Goal: Task Accomplishment & Management: Manage account settings

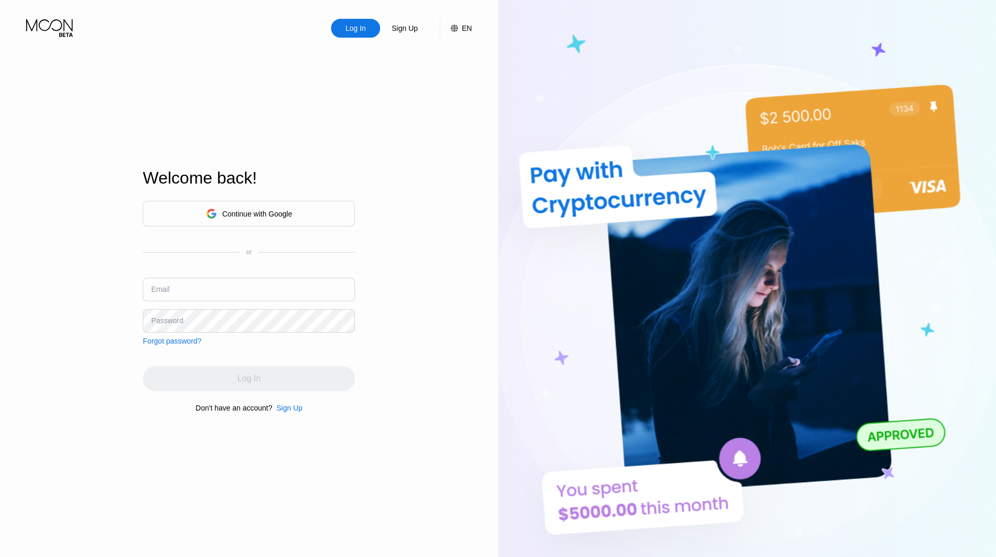
type input "[EMAIL_ADDRESS][DOMAIN_NAME]"
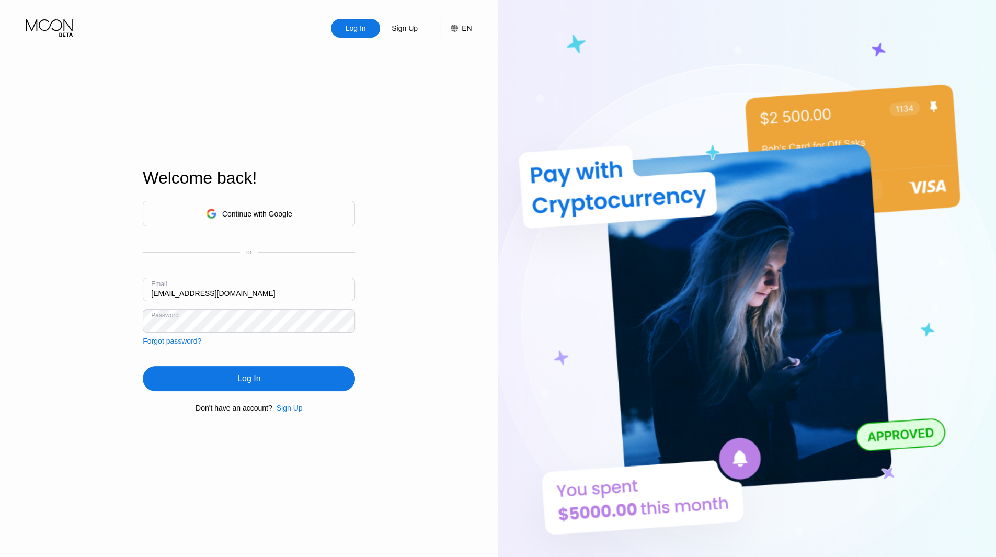
drag, startPoint x: 343, startPoint y: 359, endPoint x: 339, endPoint y: 366, distance: 7.3
click at [343, 359] on div "Continue with Google or Email [EMAIL_ADDRESS][DOMAIN_NAME] Password Forgot pass…" at bounding box center [249, 306] width 212 height 212
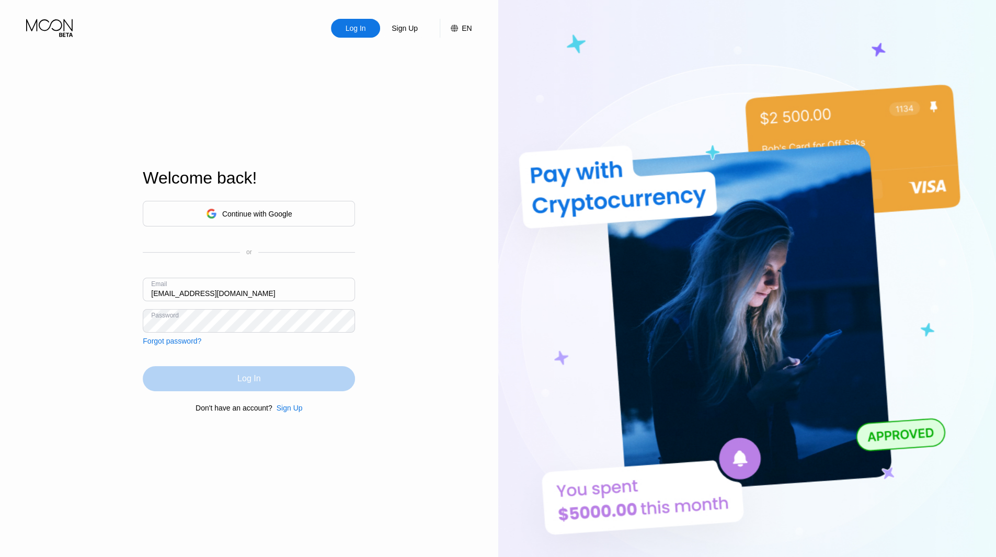
click at [325, 380] on div "Log In" at bounding box center [249, 378] width 212 height 25
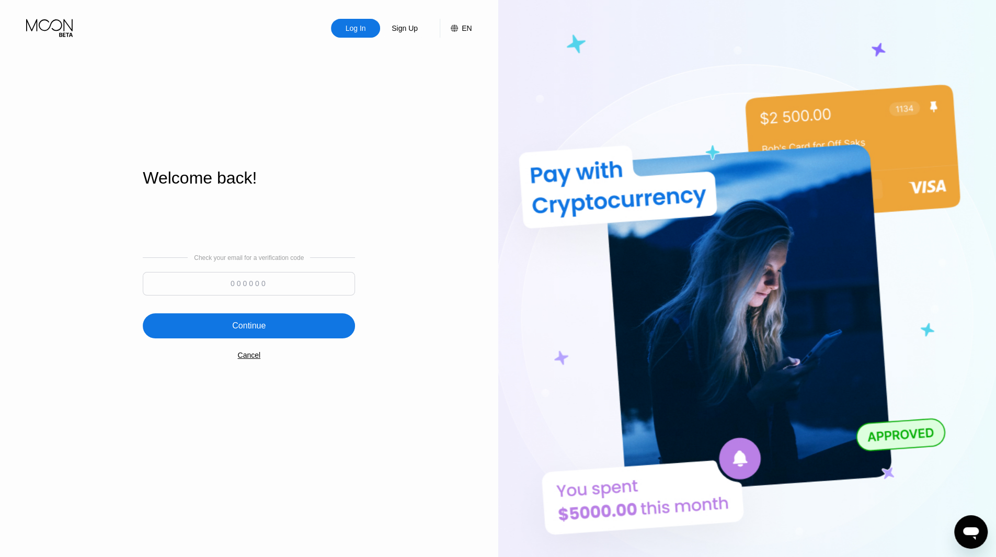
click at [246, 287] on input at bounding box center [249, 284] width 212 height 24
click at [255, 289] on input at bounding box center [249, 284] width 212 height 24
paste input "358206"
type input "358206"
click at [233, 321] on div "Continue" at bounding box center [248, 326] width 33 height 10
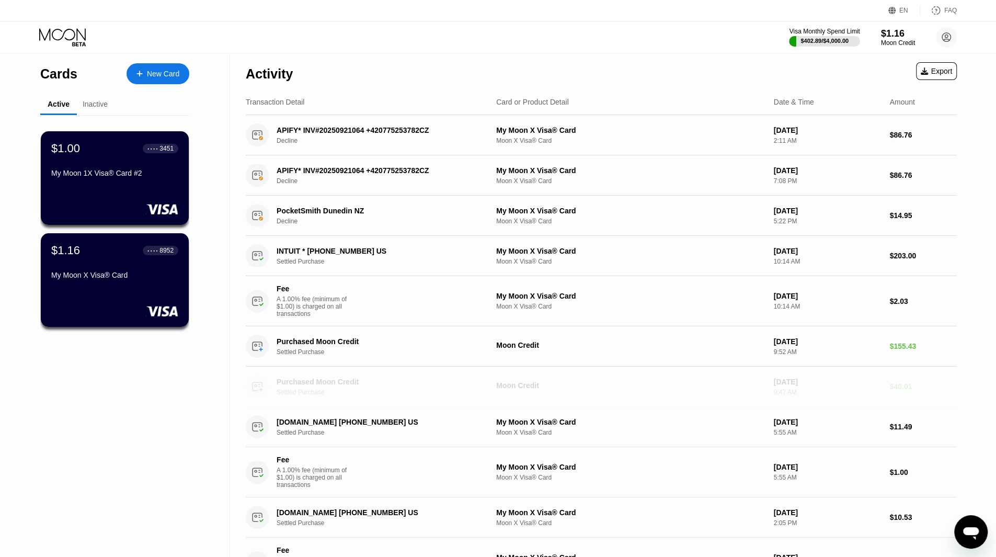
click at [310, 379] on div "Purchased Moon Credit Settled Purchase" at bounding box center [367, 386] width 242 height 23
